Goal: Check status: Check status

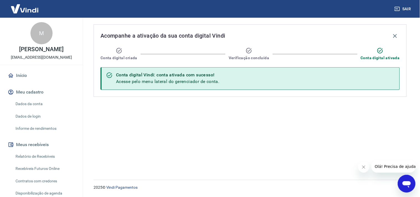
click at [36, 158] on link "Relatório de Recebíveis" at bounding box center [44, 156] width 63 height 11
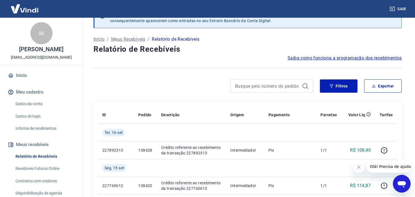
scroll to position [61, 0]
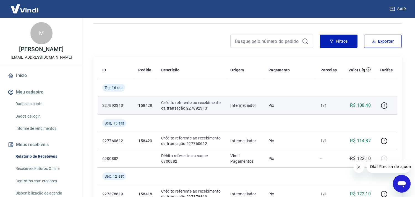
click at [144, 106] on p "158428" at bounding box center [145, 106] width 14 height 6
copy p "158428"
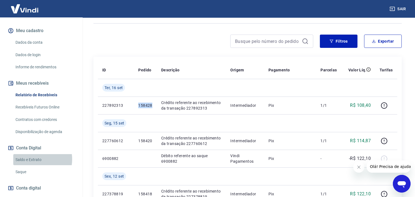
click at [32, 159] on link "Saldo e Extrato" at bounding box center [44, 159] width 63 height 11
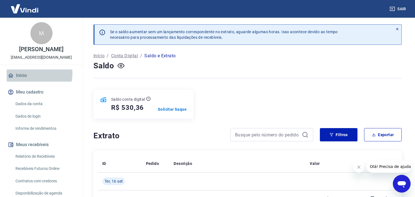
click at [32, 74] on link "Início" at bounding box center [41, 75] width 69 height 12
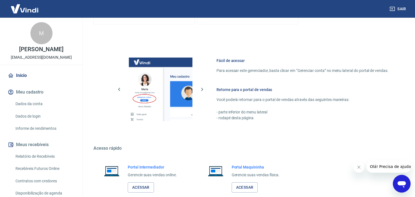
scroll to position [240, 0]
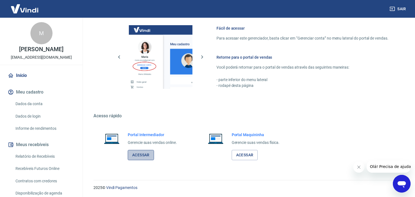
click at [140, 156] on link "Acessar" at bounding box center [141, 155] width 26 height 10
drag, startPoint x: 22, startPoint y: 154, endPoint x: 31, endPoint y: 152, distance: 8.7
click at [22, 154] on link "Relatório de Recebíveis" at bounding box center [44, 156] width 63 height 11
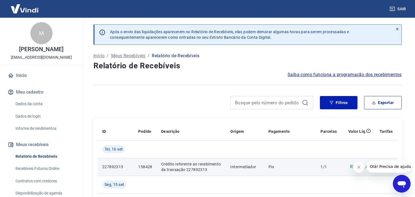
click at [141, 166] on p "158428" at bounding box center [145, 167] width 14 height 6
copy p "158428"
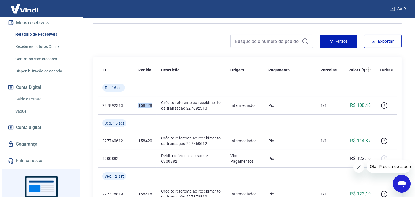
scroll to position [123, 0]
click at [30, 95] on link "Saldo e Extrato" at bounding box center [44, 98] width 63 height 11
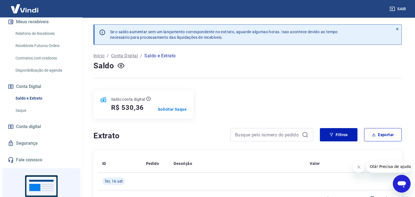
click at [287, 76] on div at bounding box center [247, 78] width 308 height 14
